Goal: Find specific page/section: Find specific page/section

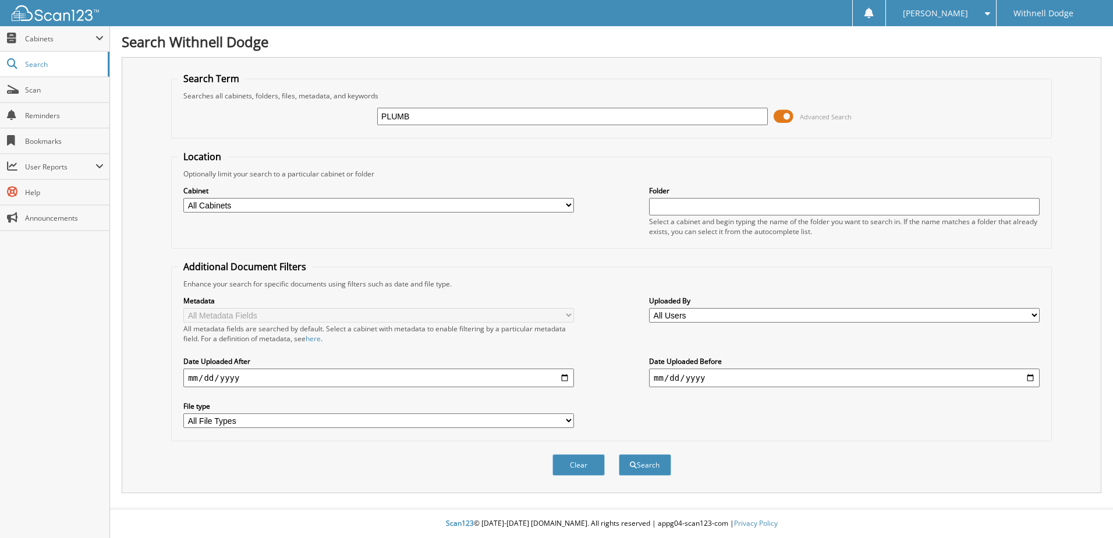
type input "PLUMB"
click at [619, 454] on button "Search" at bounding box center [645, 465] width 52 height 22
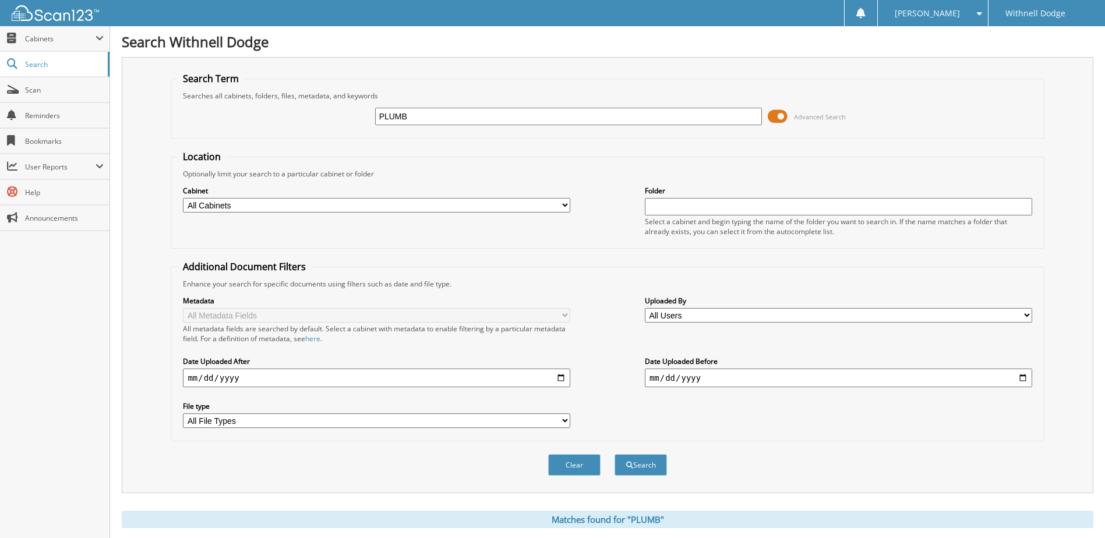
click at [779, 118] on span at bounding box center [777, 116] width 20 height 17
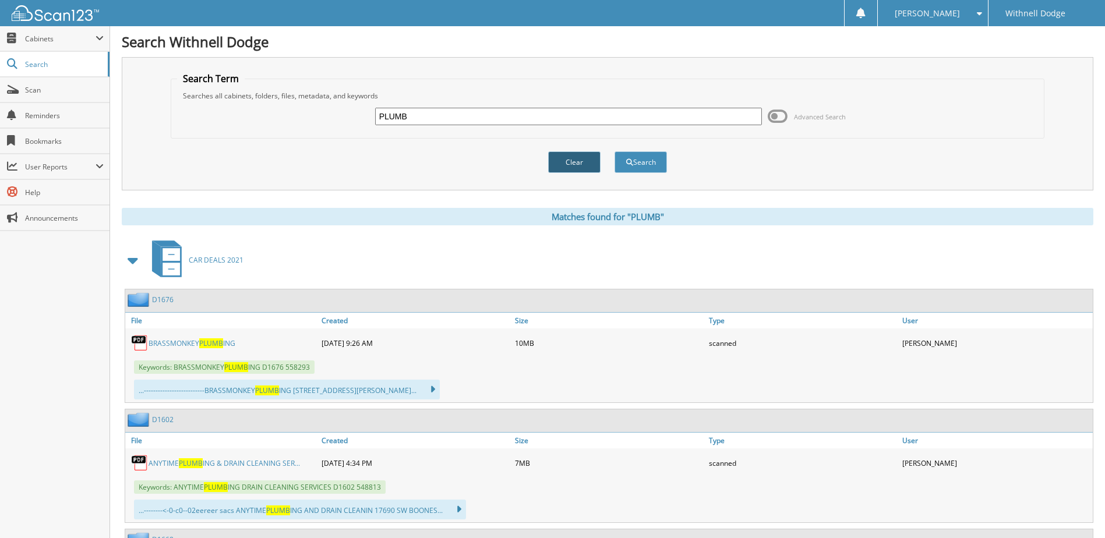
click at [568, 158] on button "Clear" at bounding box center [574, 162] width 52 height 22
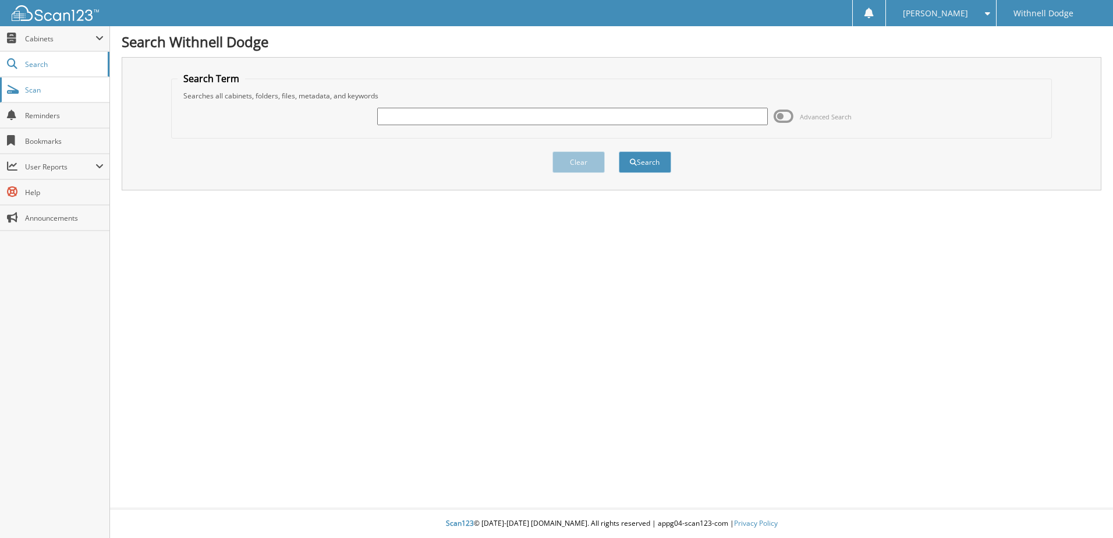
click at [70, 94] on span "Scan" at bounding box center [64, 90] width 79 height 10
